Goal: Task Accomplishment & Management: Use online tool/utility

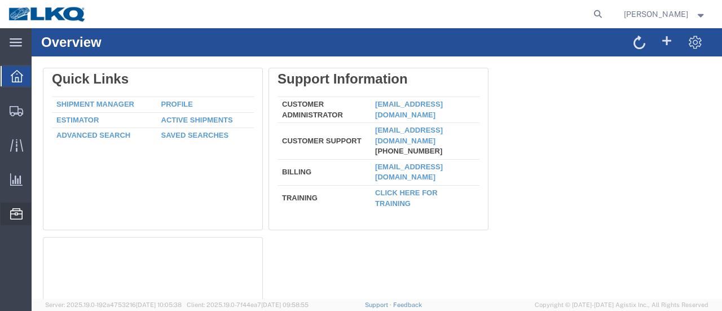
click at [0, 0] on span "Location Appointment" at bounding box center [0, 0] width 0 height 0
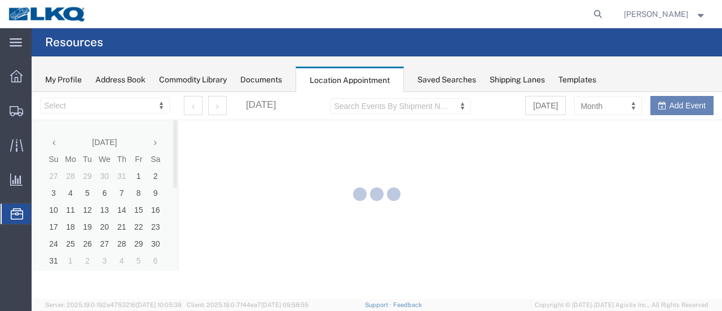
select select "28712"
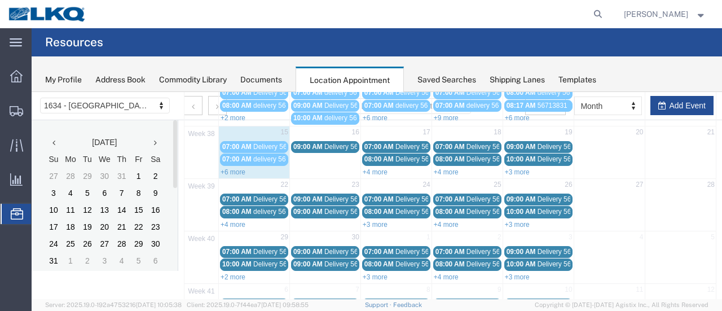
scroll to position [169, 0]
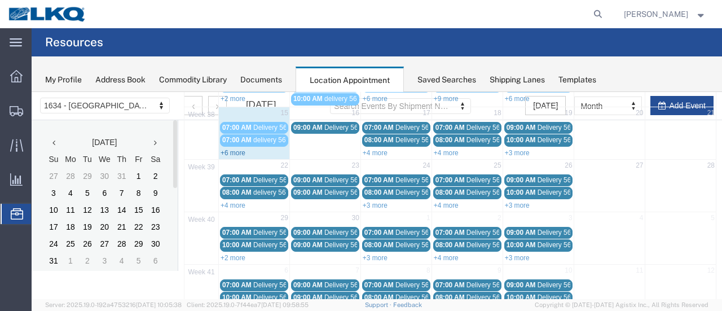
click at [236, 149] on link "+6 more" at bounding box center [232, 153] width 25 height 8
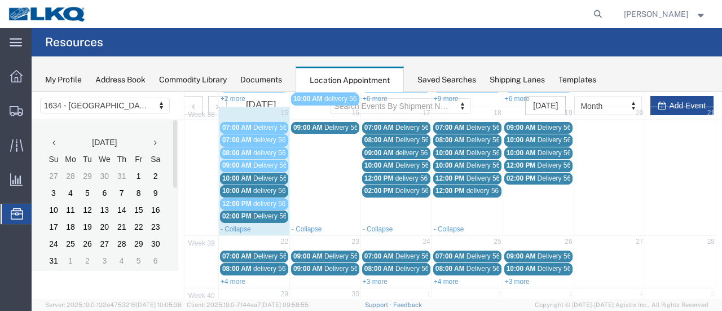
click at [268, 212] on span "Delivery 56684295" at bounding box center [281, 216] width 56 height 8
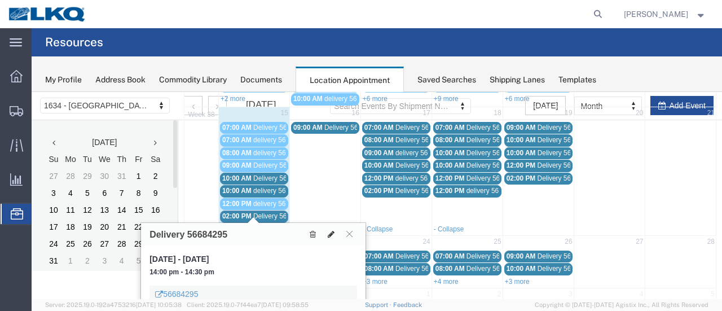
click at [331, 230] on icon at bounding box center [331, 234] width 7 height 8
select select "1"
select select
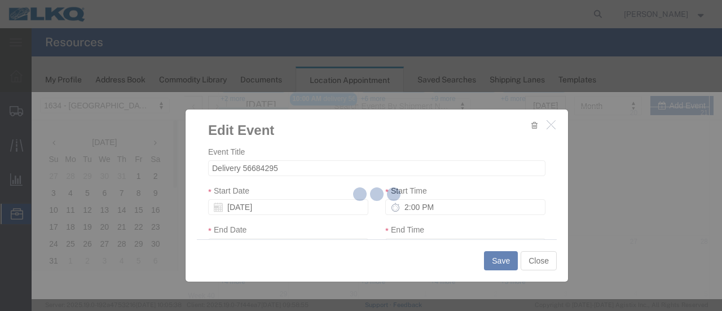
select select
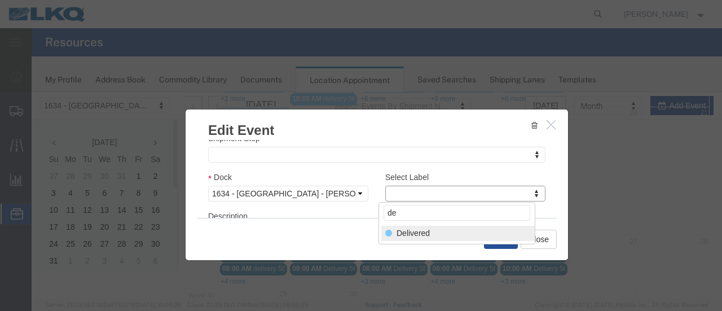
type input "de"
select select "40"
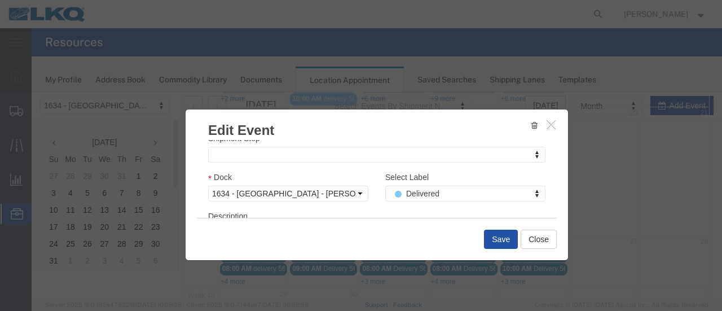
click at [494, 237] on button "Save" at bounding box center [501, 238] width 34 height 19
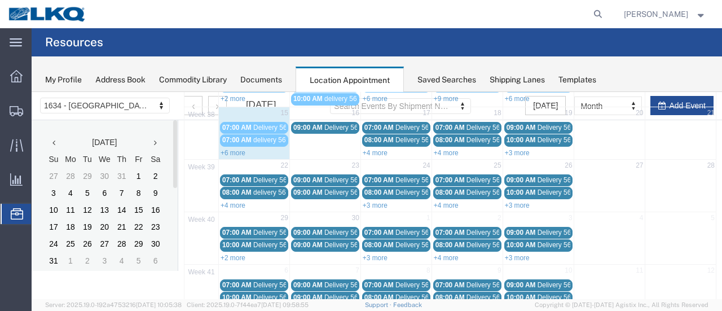
scroll to position [72, 0]
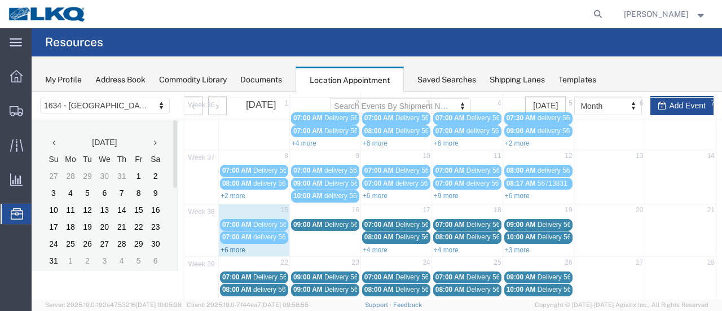
click at [228, 246] on link "+6 more" at bounding box center [232, 250] width 25 height 8
